Goal: Contribute content: Add original content to the website for others to see

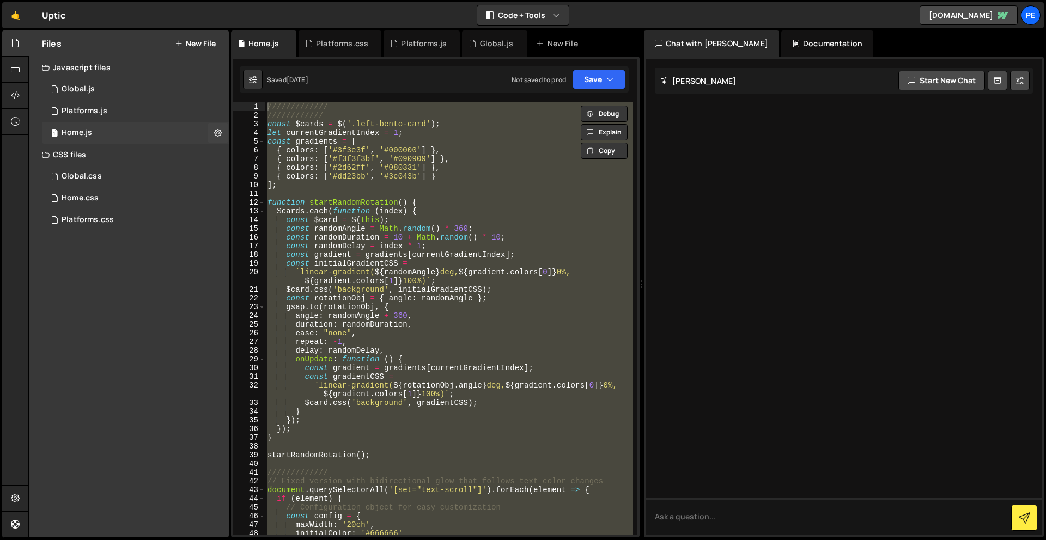
click at [89, 133] on div "Home.js" at bounding box center [77, 133] width 30 height 10
click at [84, 103] on div "1 Platforms.js 0" at bounding box center [135, 111] width 187 height 22
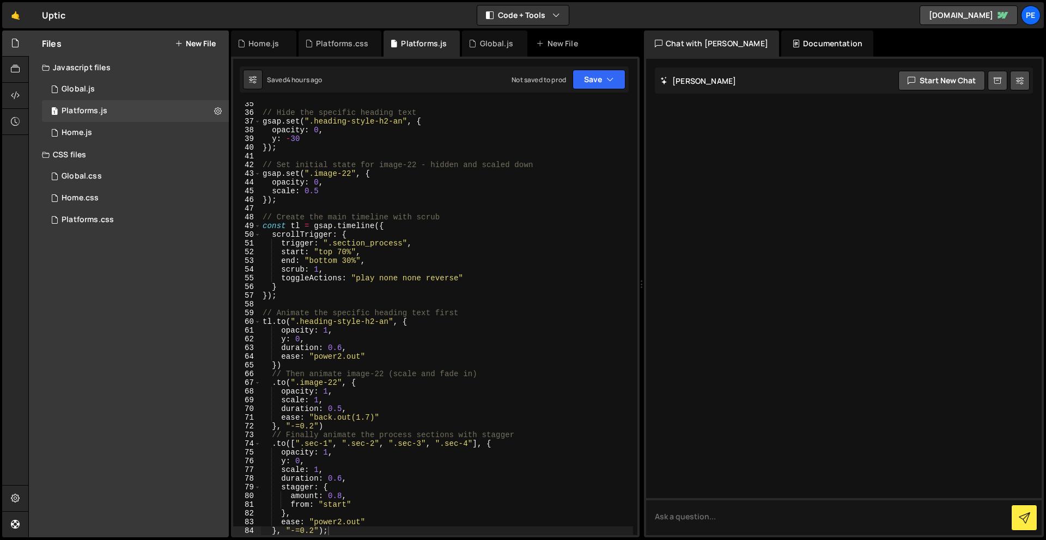
scroll to position [520, 0]
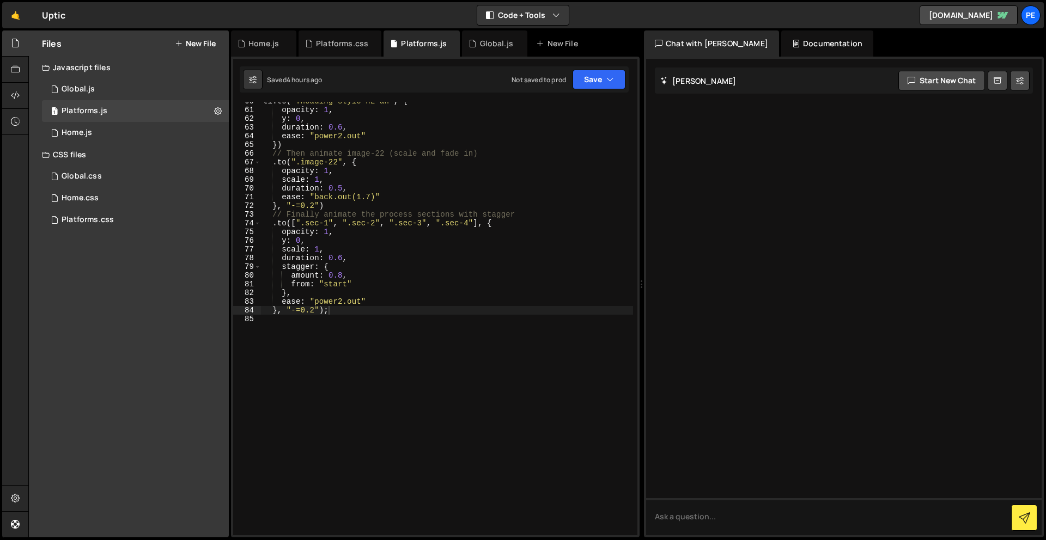
click at [356, 352] on div "tl . to ( ".heading-style-h2-an" , { opacity : 1 , y : 0 , duration : 0.6 , eas…" at bounding box center [447, 322] width 372 height 450
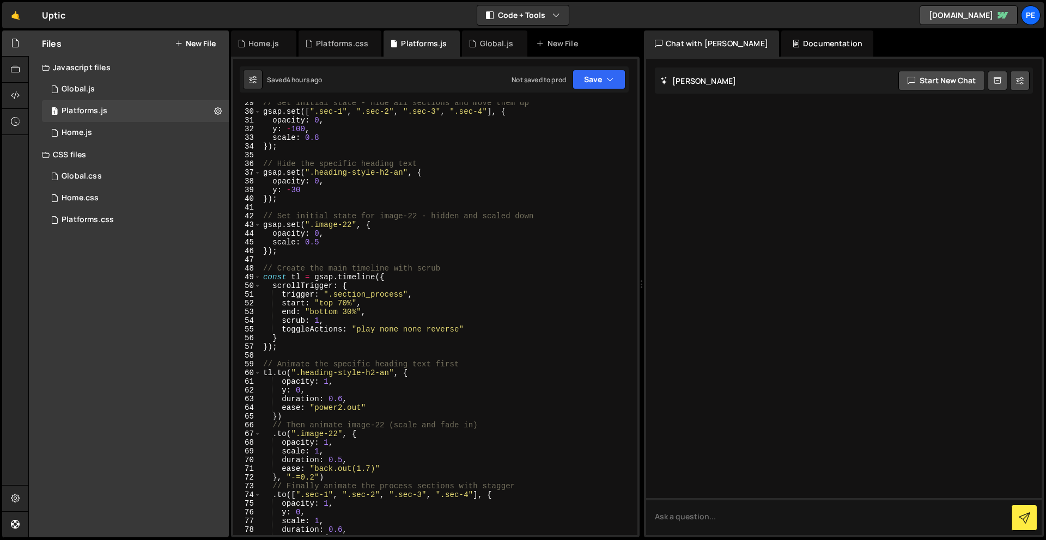
scroll to position [349, 0]
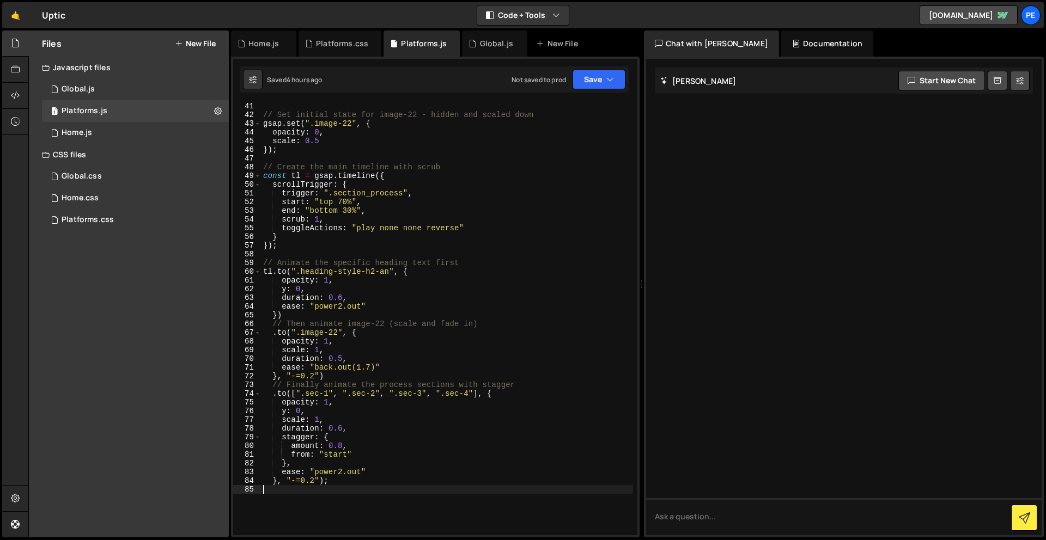
click at [297, 512] on div "// Set initial state for image-22 - hidden and scaled down gsap . set ( ".image…" at bounding box center [447, 327] width 372 height 450
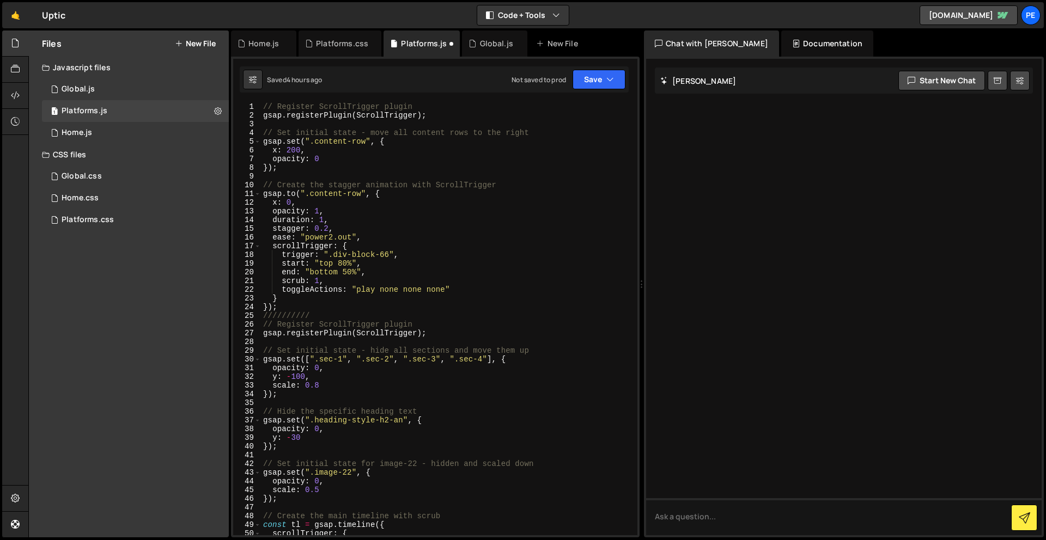
scroll to position [0, 0]
click at [439, 334] on div "// Register ScrollTrigger plugin gsap . registerPlugin ( ScrollTrigger ) ; // S…" at bounding box center [447, 327] width 372 height 450
type textarea "gsap.registerPlugin(ScrollTrigger);"
drag, startPoint x: 438, startPoint y: 334, endPoint x: 255, endPoint y: 333, distance: 183.5
click at [255, 333] on div "gsap.registerPlugin(ScrollTrigger); 1 2 3 4 5 6 7 8 9 10 11 12 13 14 15 16 17 1…" at bounding box center [435, 318] width 404 height 433
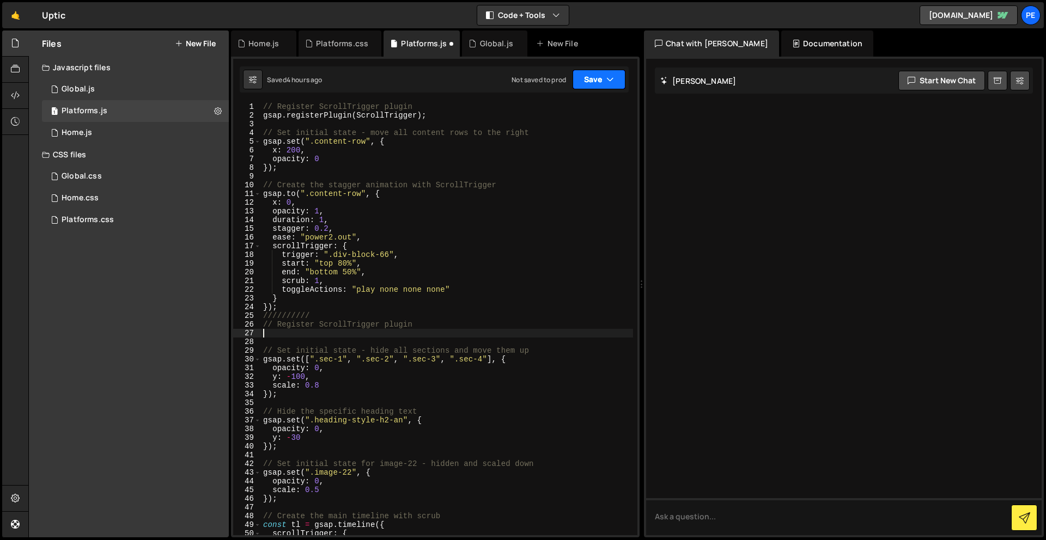
click at [598, 80] on button "Save" at bounding box center [598, 80] width 53 height 20
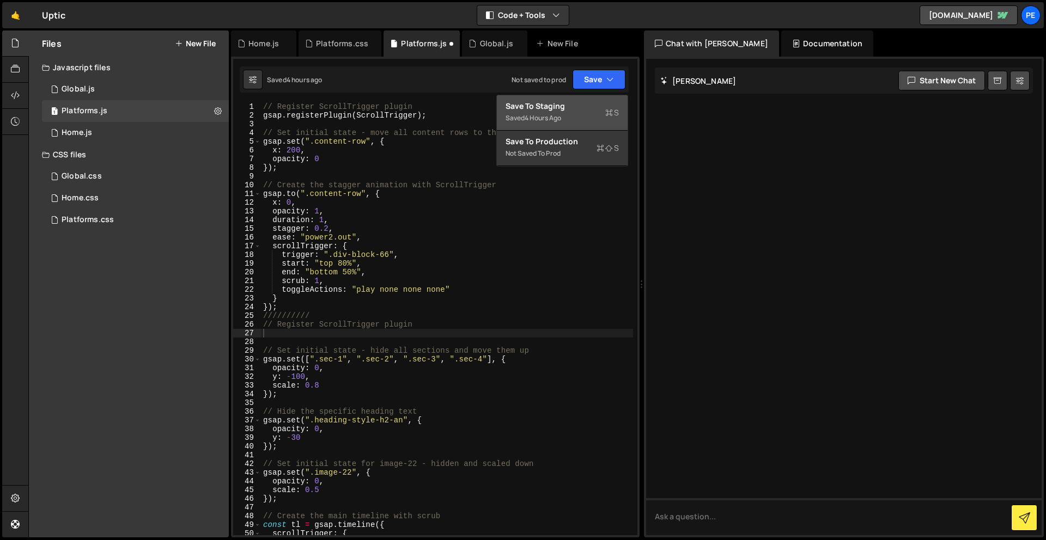
click at [594, 120] on div "Saved 4 hours ago" at bounding box center [561, 118] width 113 height 13
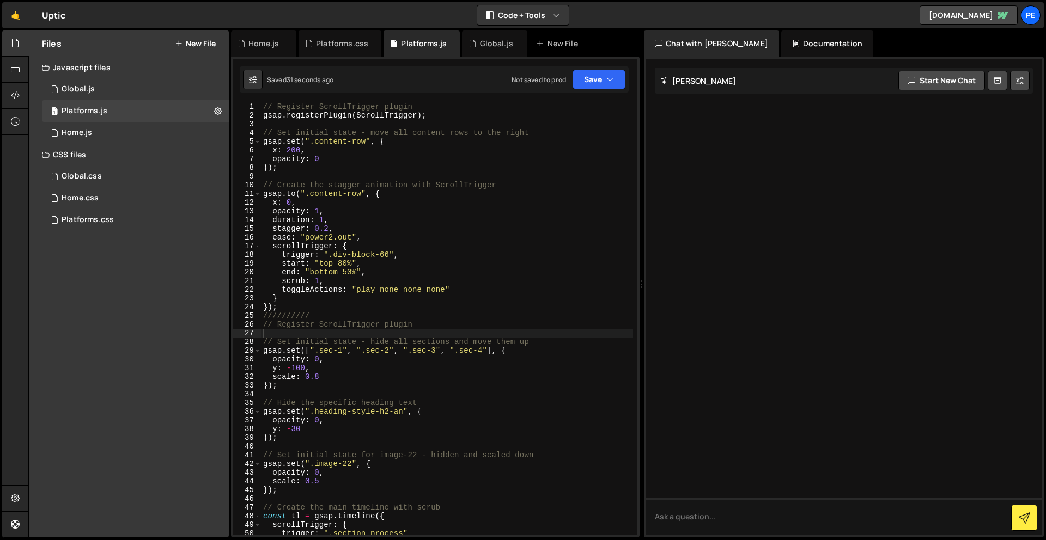
type textarea "//////////"
click at [316, 319] on div "// Register ScrollTrigger plugin gsap . registerPlugin ( ScrollTrigger ) ; // S…" at bounding box center [447, 327] width 372 height 450
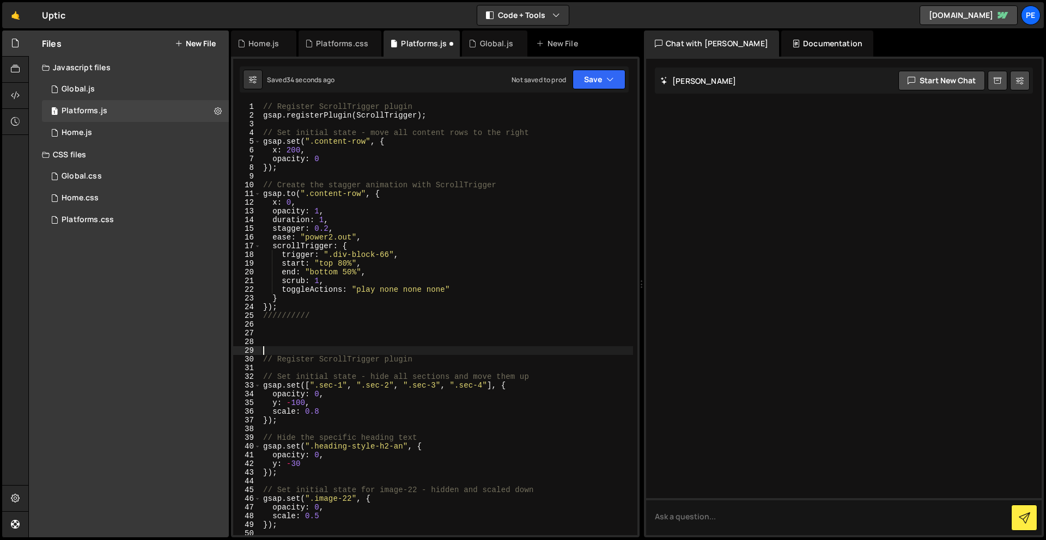
click at [307, 334] on div "// Register ScrollTrigger plugin gsap . registerPlugin ( ScrollTrigger ) ; // S…" at bounding box center [447, 327] width 372 height 450
paste textarea "});"
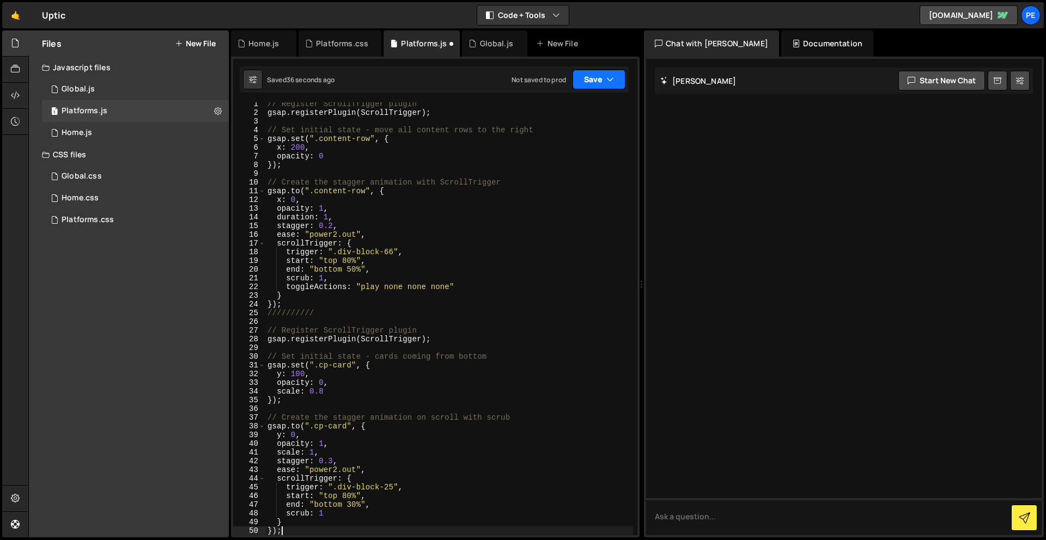
click at [595, 74] on button "Save" at bounding box center [598, 80] width 53 height 20
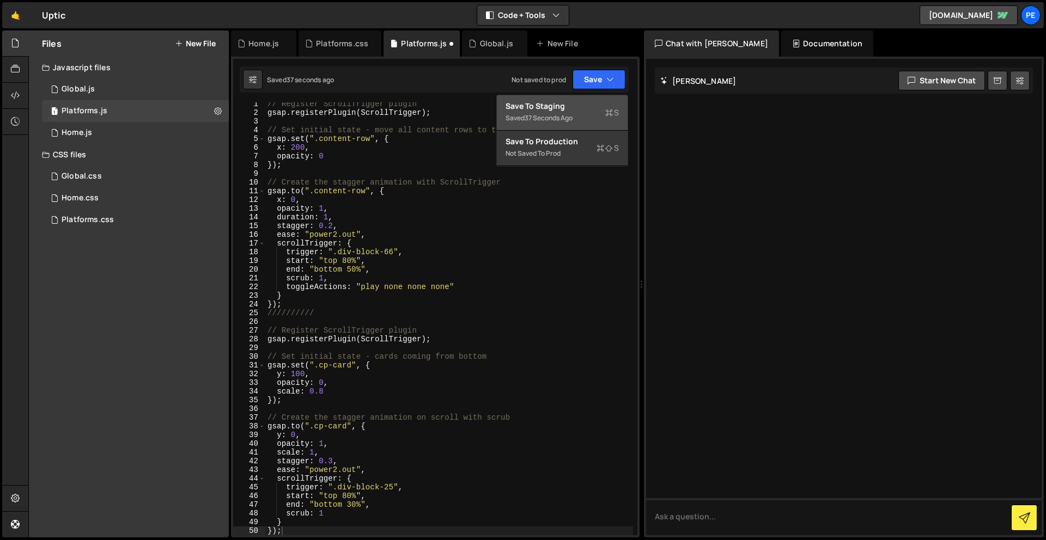
click at [588, 120] on div "Saved 37 seconds ago" at bounding box center [561, 118] width 113 height 13
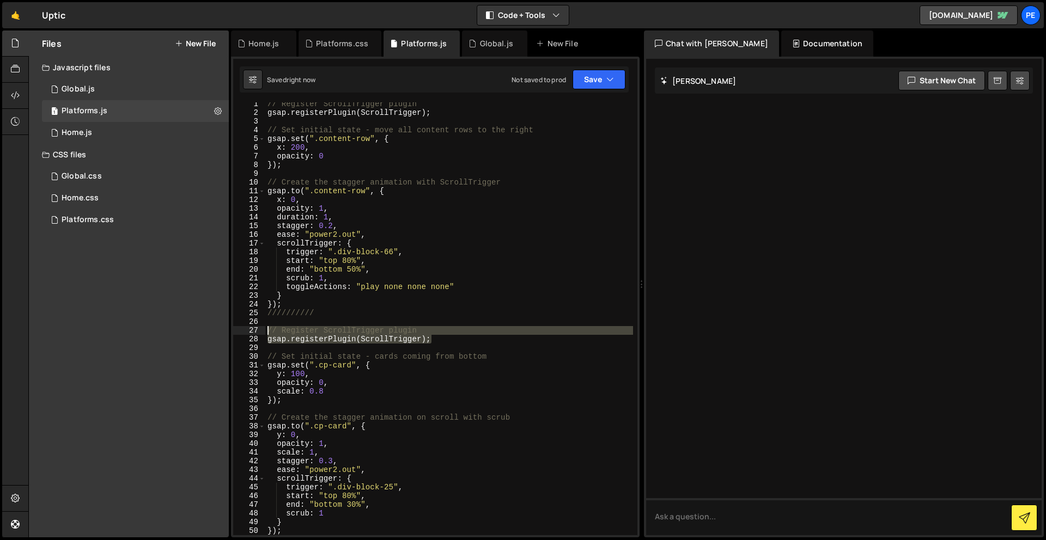
drag, startPoint x: 437, startPoint y: 339, endPoint x: 253, endPoint y: 332, distance: 184.2
click at [253, 332] on div "gsap.registerPlugin(ScrollTrigger); 1 2 3 4 5 6 7 8 9 10 11 12 13 14 15 16 17 1…" at bounding box center [435, 318] width 404 height 433
type textarea "// Register ScrollTrigger plugin gsap.registerPlugin(ScrollTrigger);"
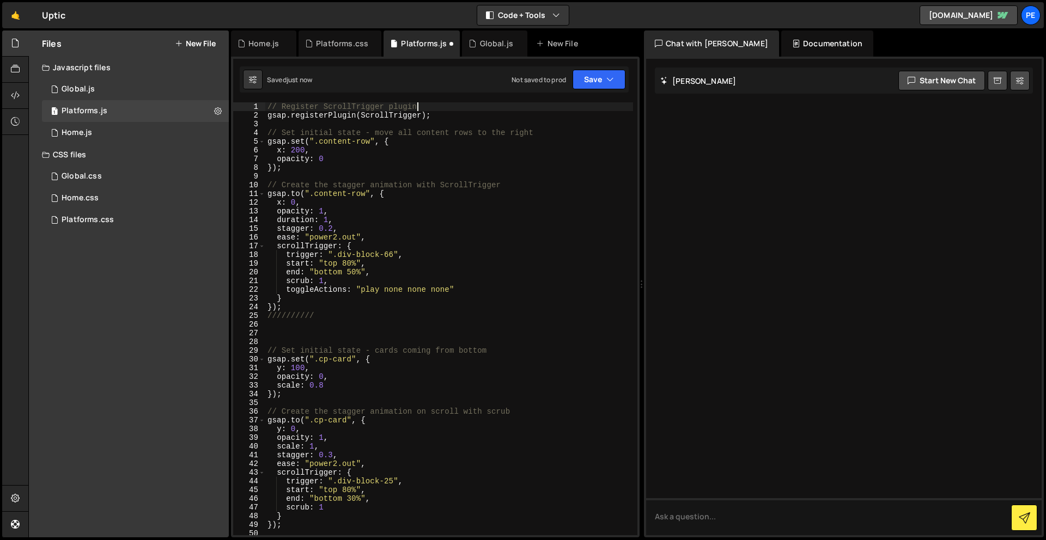
scroll to position [0, 0]
drag, startPoint x: 412, startPoint y: 110, endPoint x: 252, endPoint y: 103, distance: 160.3
click at [244, 100] on div "1 Type cmd + s to save your Javascript file. הההההההההההההההההההההההההההההההההה…" at bounding box center [435, 297] width 408 height 481
click at [466, 114] on div "// Register ScrollTrigger plugin gsap . registerPlugin ( ScrollTrigger ) ; // S…" at bounding box center [449, 327] width 368 height 450
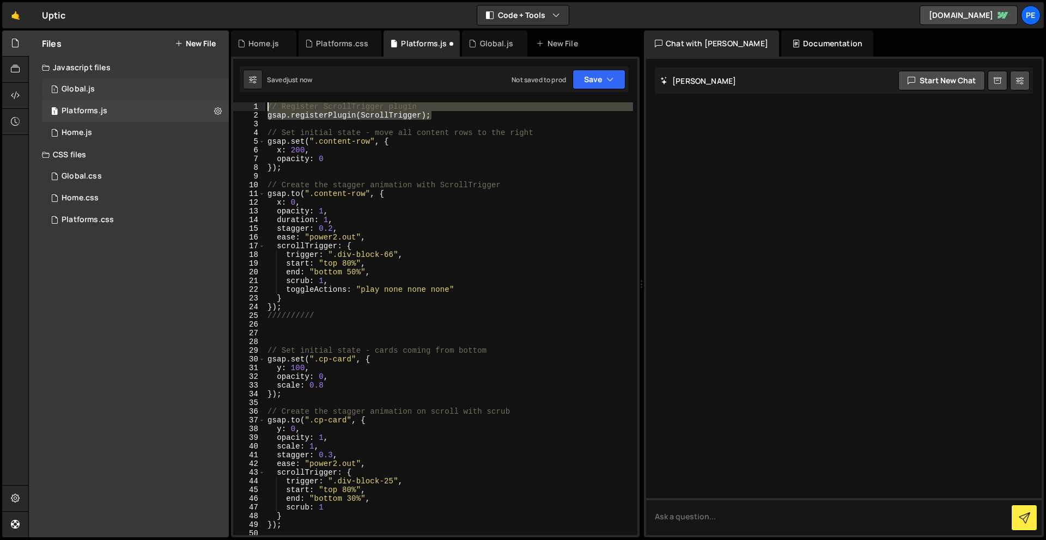
drag, startPoint x: 448, startPoint y: 113, endPoint x: 218, endPoint y: 92, distance: 230.3
click at [218, 92] on div "Files New File Javascript files 1 Global.js 0 1 Platforms.js 0 1 Home.js 0" at bounding box center [536, 284] width 1017 height 508
type textarea "// Register ScrollTrigger plugin gsap.registerPlugin(ScrollTrigger);"
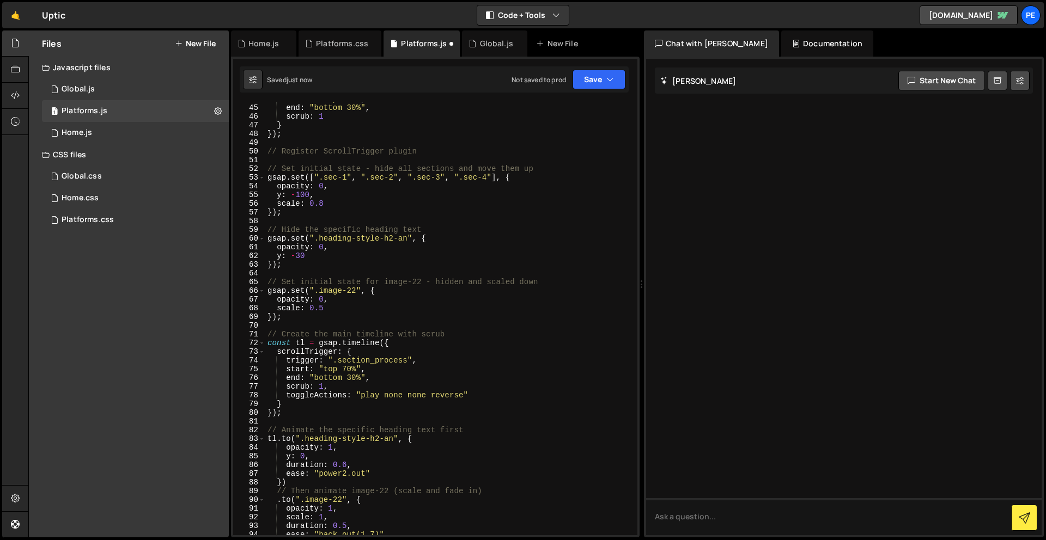
scroll to position [521, 0]
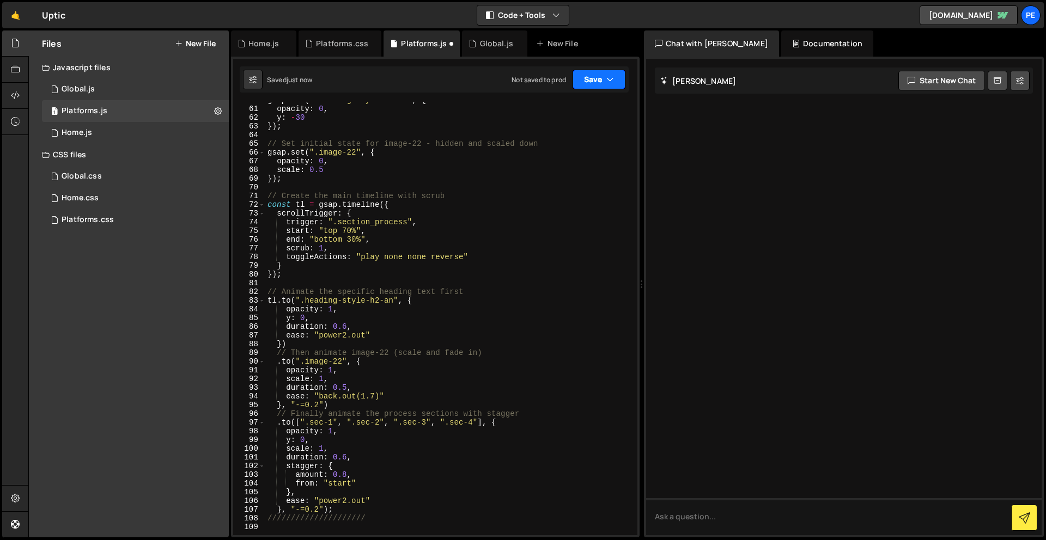
click at [603, 75] on button "Save" at bounding box center [598, 80] width 53 height 20
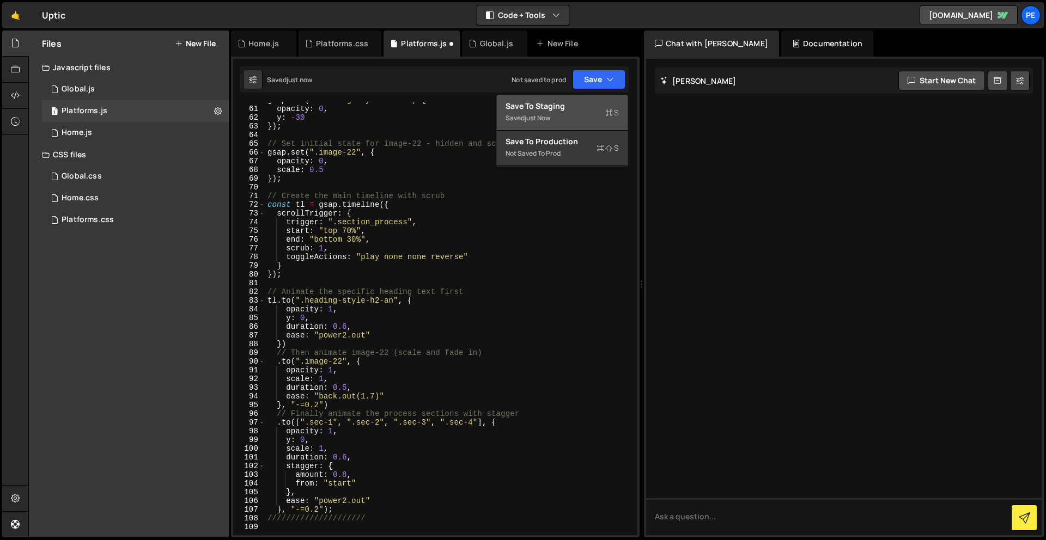
click at [595, 95] on button "Save to Staging S Saved just now" at bounding box center [562, 112] width 131 height 35
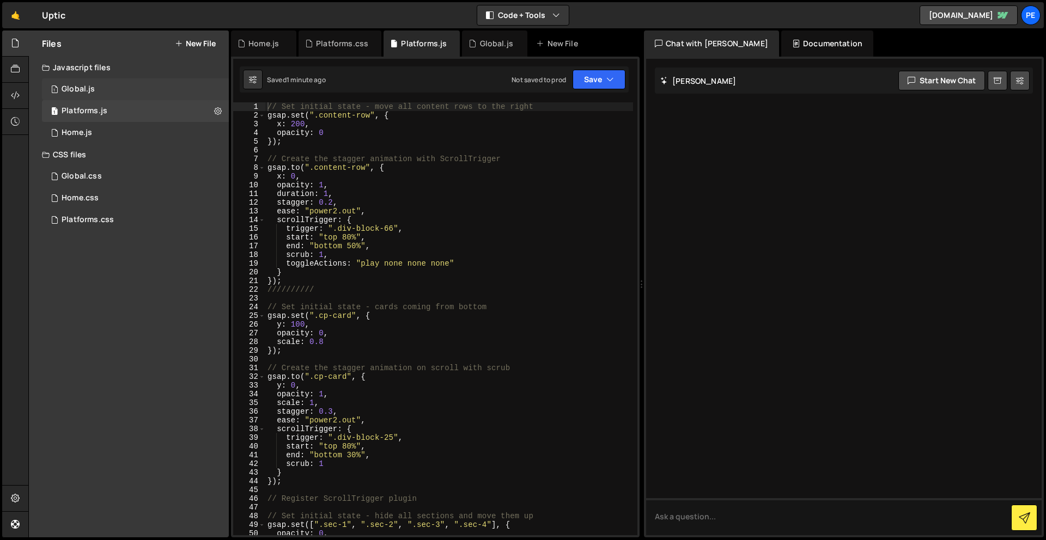
click at [74, 92] on div "Global.js" at bounding box center [78, 89] width 33 height 10
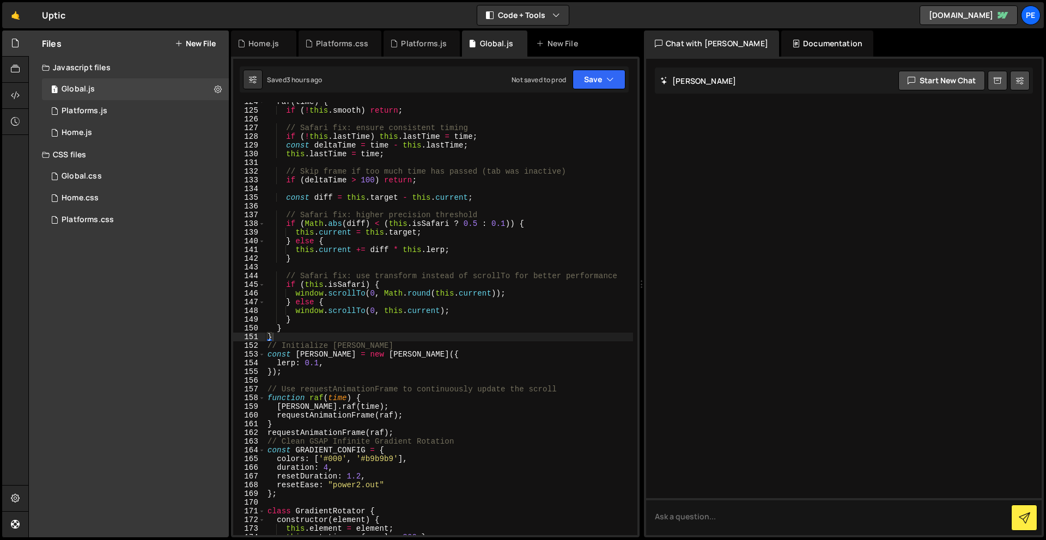
scroll to position [1146, 0]
click at [304, 335] on div "raf ( time ) { if ( ! this . smooth ) return ; // Safari fix: ensure consistent…" at bounding box center [449, 322] width 368 height 450
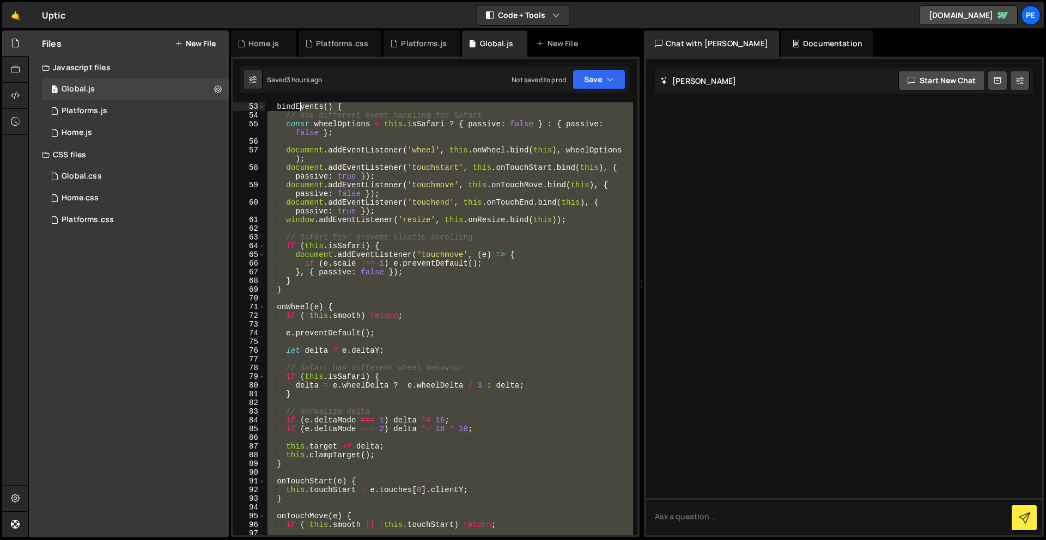
scroll to position [0, 0]
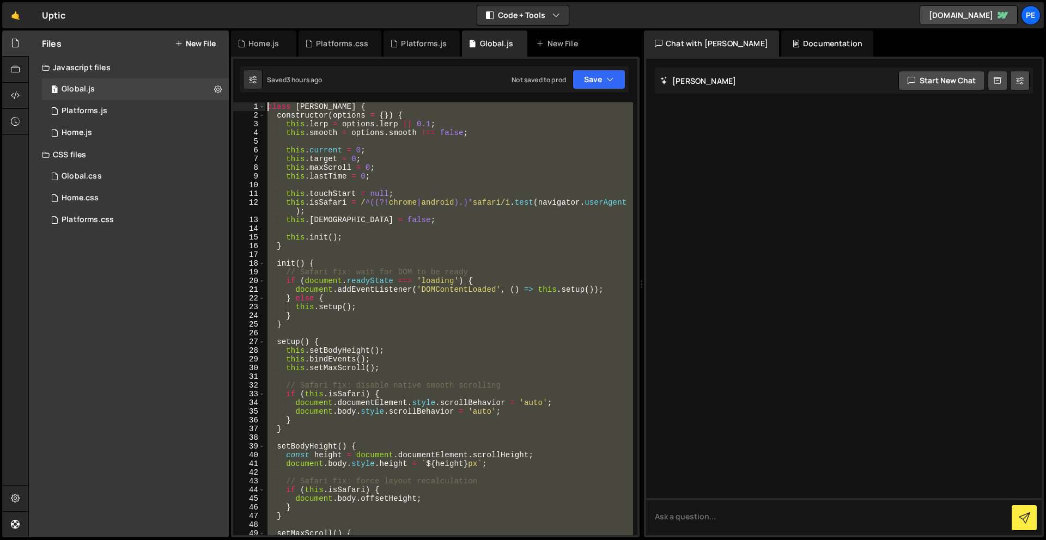
drag, startPoint x: 309, startPoint y: 339, endPoint x: 296, endPoint y: -48, distance: 387.4
click at [296, 0] on html "Projects [GEOGRAPHIC_DATA] Blog Pe Your current team is Perspective 2 Projects …" at bounding box center [523, 270] width 1046 height 540
type textarea "class [PERSON_NAME] { constructor(options = {}) {"
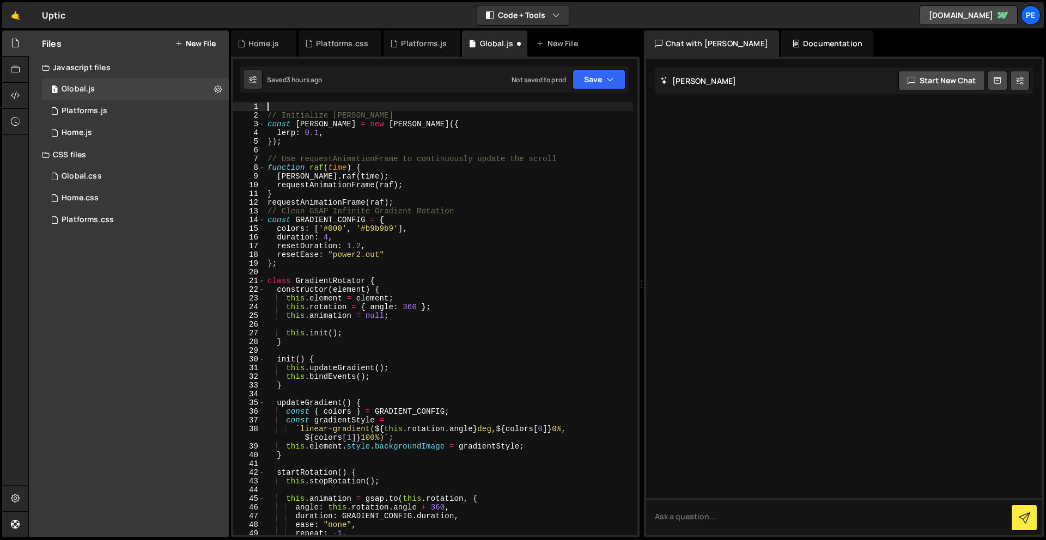
click at [421, 199] on div "// Initialize [PERSON_NAME] const [PERSON_NAME] = new [PERSON_NAME] ({ lerp : 0…" at bounding box center [449, 327] width 368 height 450
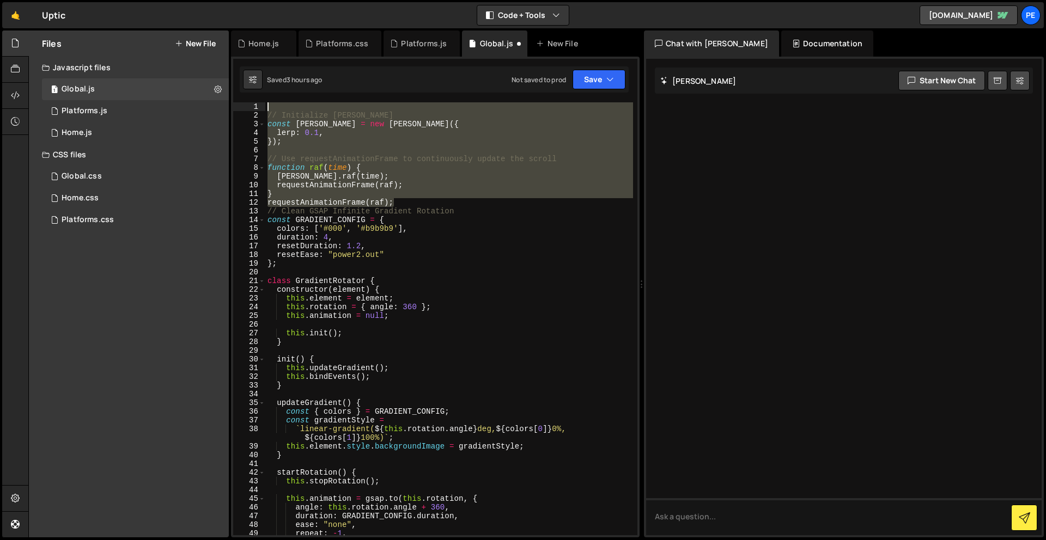
drag, startPoint x: 406, startPoint y: 196, endPoint x: 265, endPoint y: 83, distance: 180.5
click at [265, 83] on div "Debug Explain Copy Home.js Platforms.css Platforms.js Global.js New File Saved …" at bounding box center [435, 284] width 408 height 508
type textarea "// Initialize [PERSON_NAME]"
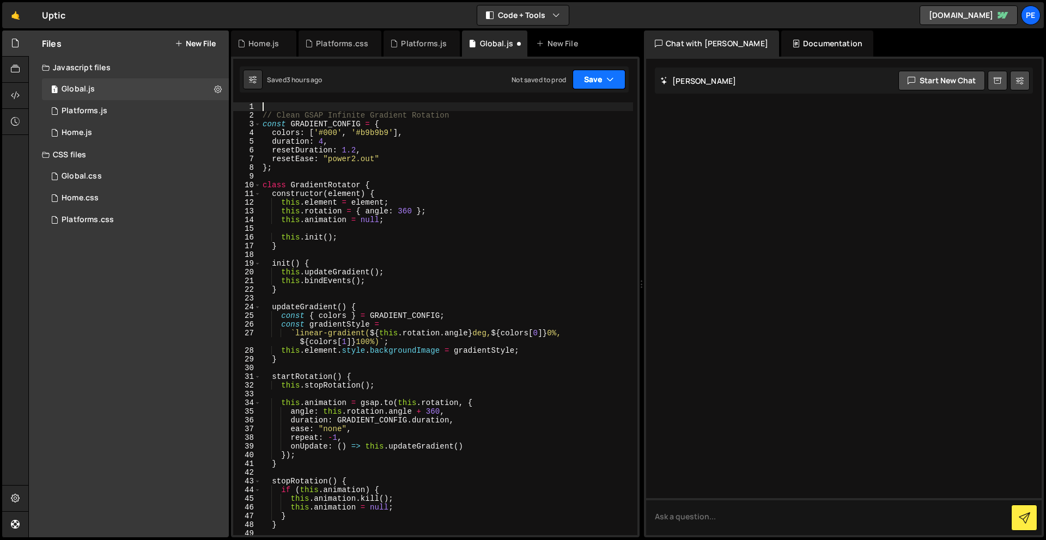
click at [600, 76] on button "Save" at bounding box center [598, 80] width 53 height 20
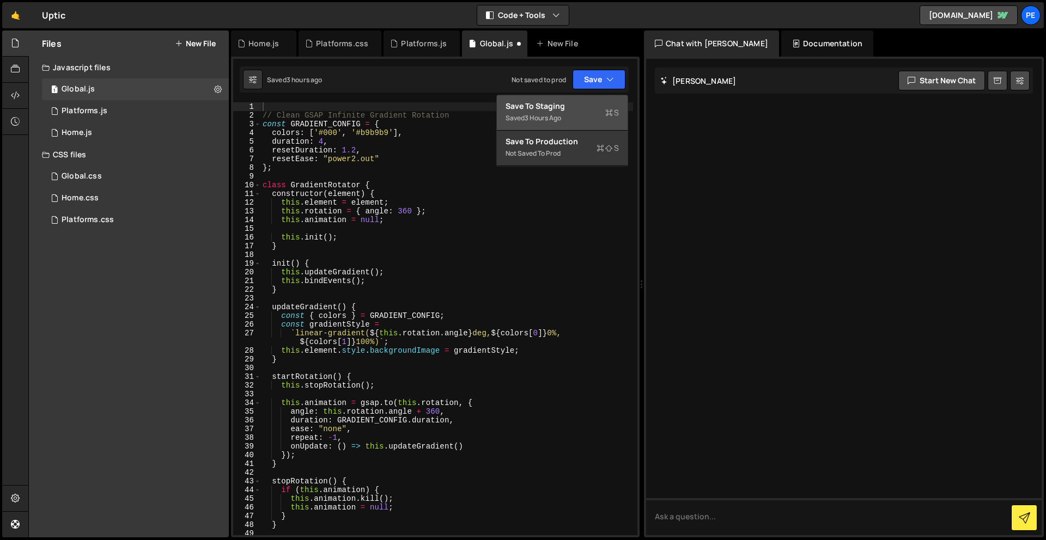
click at [585, 105] on div "Save to Staging S" at bounding box center [561, 106] width 113 height 11
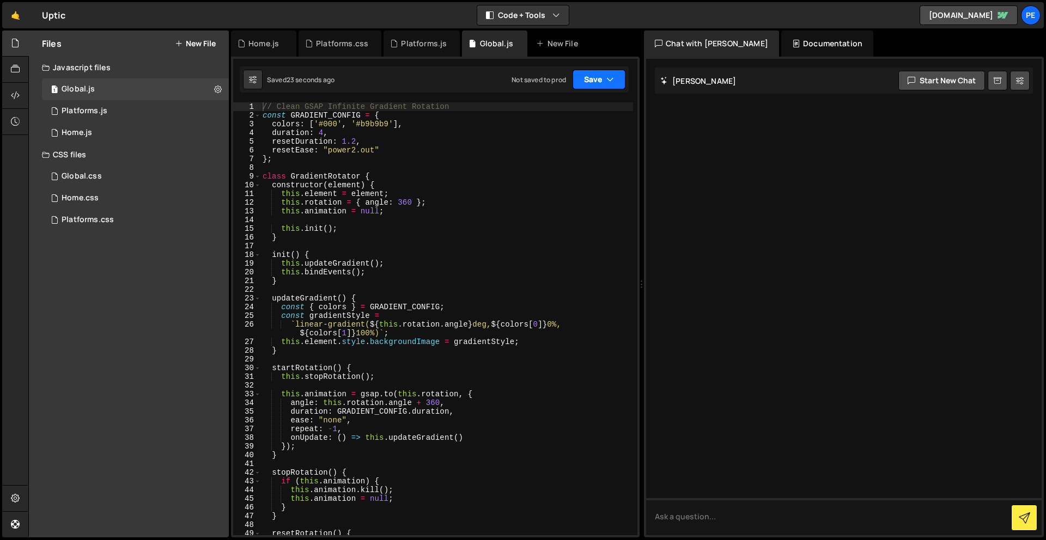
click at [599, 83] on button "Save" at bounding box center [598, 80] width 53 height 20
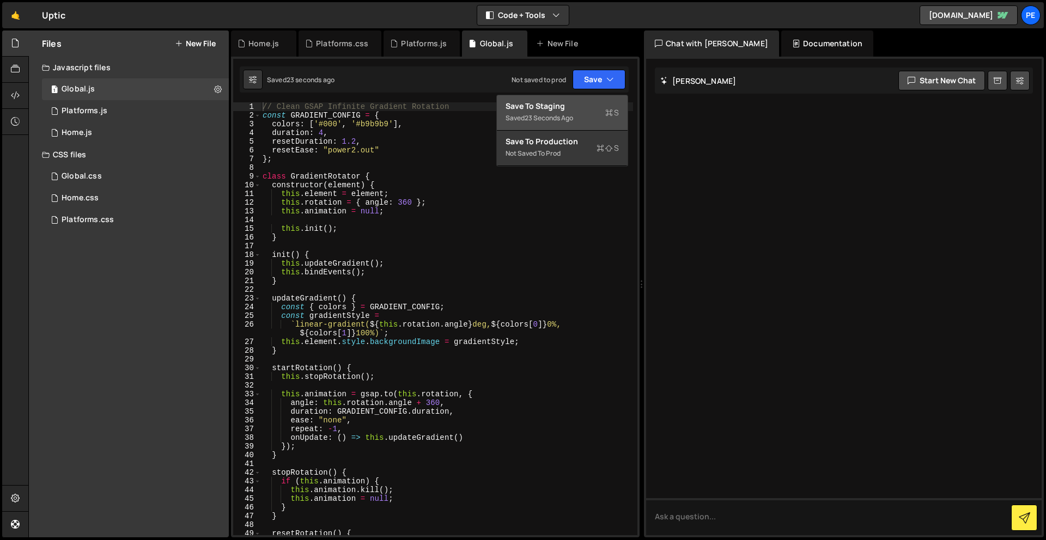
click at [599, 107] on div "Save to Staging S" at bounding box center [561, 106] width 113 height 11
